Goal: Task Accomplishment & Management: Use online tool/utility

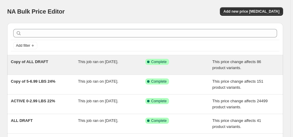
click at [34, 60] on span "Copy of ALL DRAFT" at bounding box center [29, 61] width 37 height 5
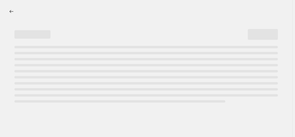
select select "margin"
select select "no_change"
select select "not_equal"
select select "product_status"
select select "draft"
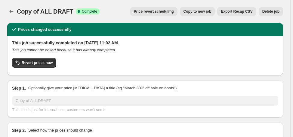
select select "vendor"
click at [206, 13] on span "Copy to new job" at bounding box center [197, 11] width 28 height 5
select select "margin"
select select "no_change"
select select "vendor"
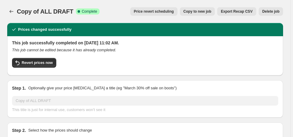
select select "not_equal"
select select "product_status"
select select "draft"
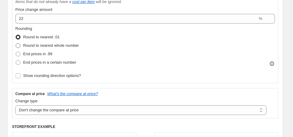
scroll to position [144, 0]
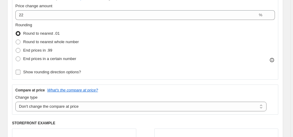
click at [42, 73] on span "Show rounding direction options?" at bounding box center [52, 71] width 58 height 5
click at [20, 73] on input "Show rounding direction options?" at bounding box center [18, 71] width 5 height 5
checkbox input "true"
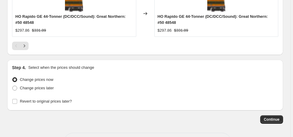
scroll to position [804, 0]
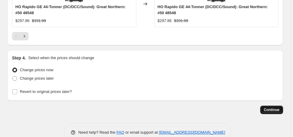
click at [274, 107] on span "Continue" at bounding box center [272, 109] width 16 height 5
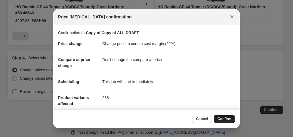
click at [221, 121] on button "Confirm" at bounding box center [224, 118] width 21 height 8
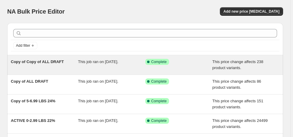
click at [51, 60] on span "Copy of Copy of ALL DRAFT" at bounding box center [37, 61] width 53 height 5
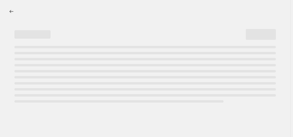
select select "margin"
select select "no_change"
select select "vendor"
select select "not_equal"
select select "product_status"
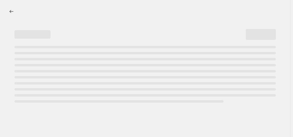
select select "draft"
